Goal: Task Accomplishment & Management: Use online tool/utility

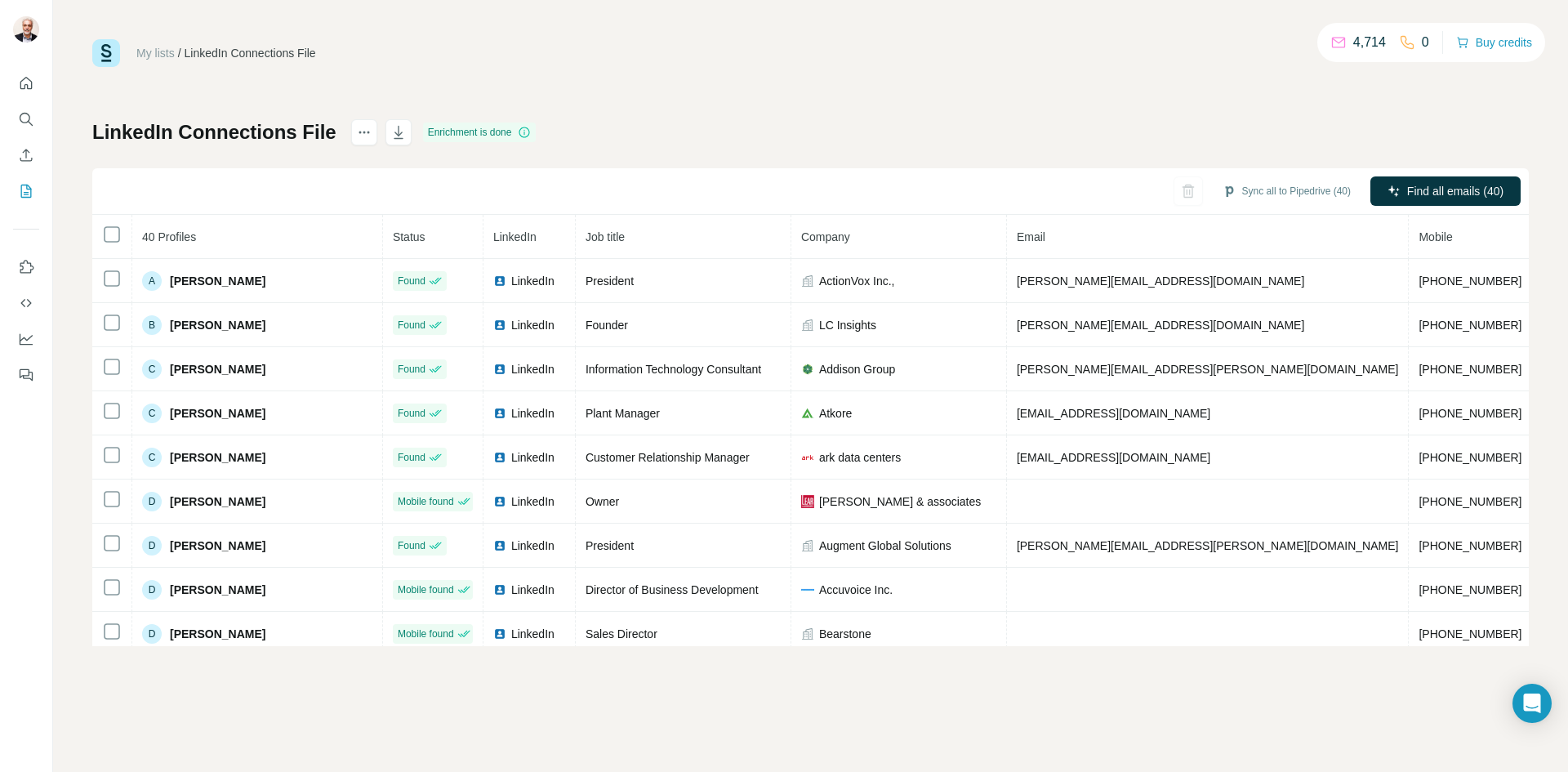
scroll to position [0, 26]
click at [1301, 193] on button "Sync all to Pipedrive (40)" at bounding box center [1287, 191] width 151 height 25
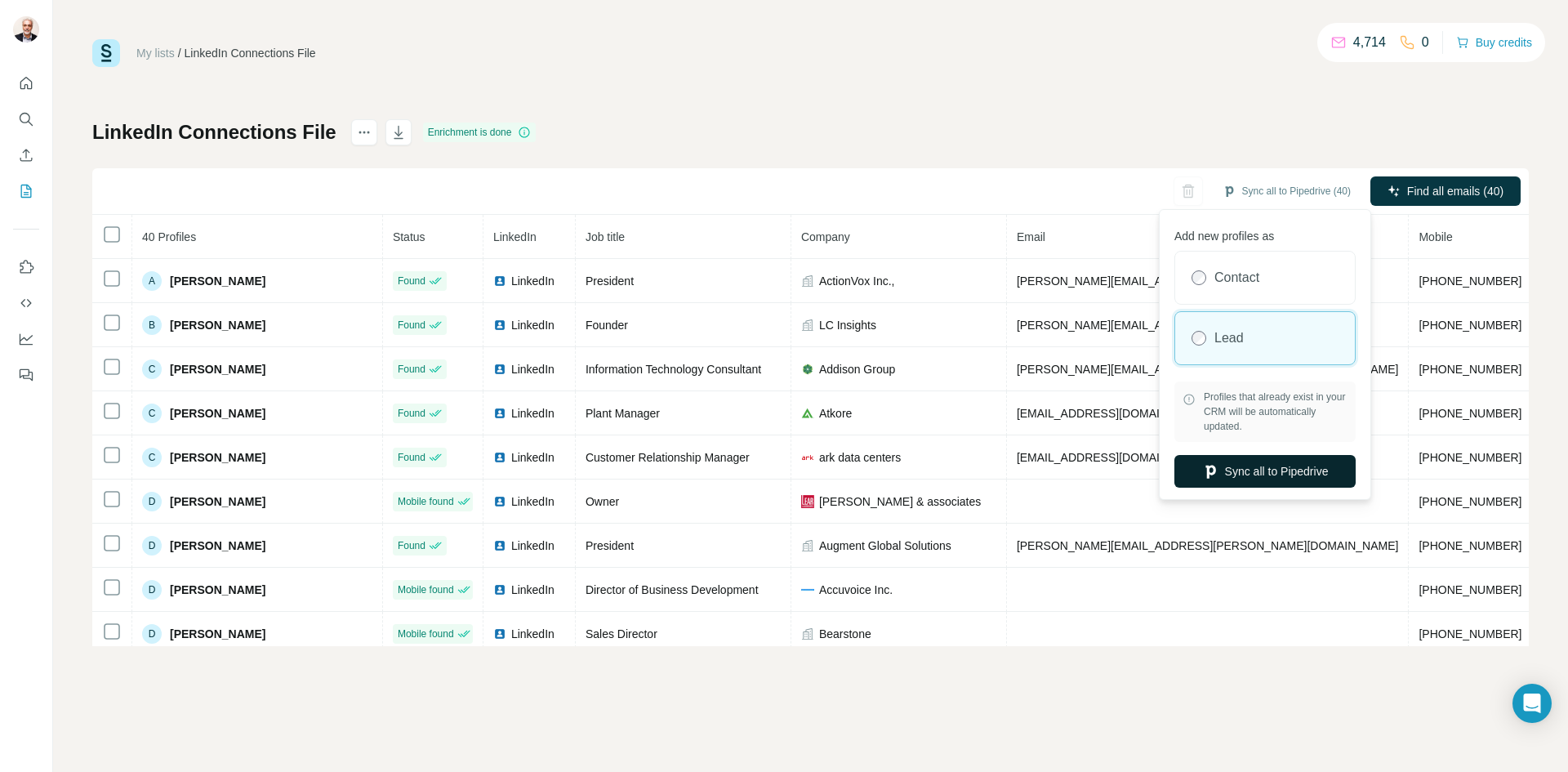
click at [1261, 473] on button "Sync all to Pipedrive" at bounding box center [1265, 472] width 181 height 33
